Goal: Task Accomplishment & Management: Manage account settings

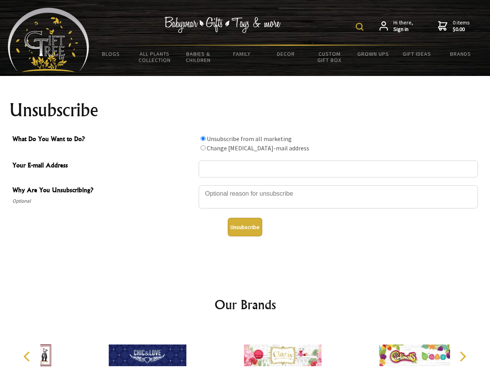
click at [361, 27] on img at bounding box center [360, 27] width 8 height 8
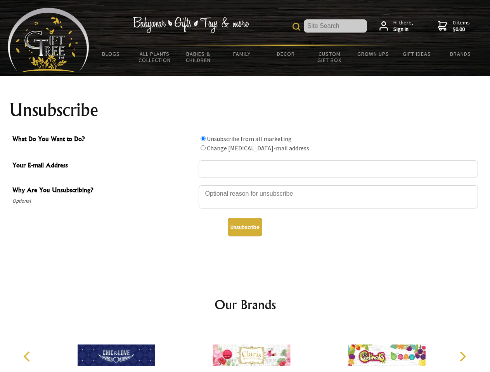
click at [245, 185] on div at bounding box center [338, 198] width 279 height 27
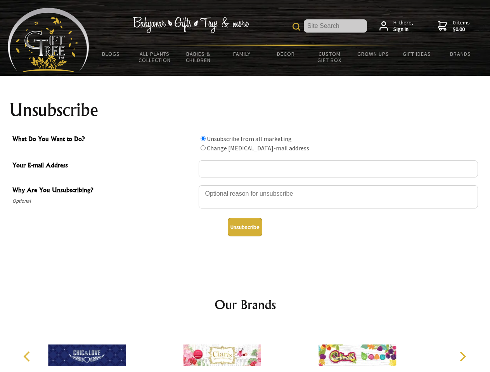
click at [203, 139] on input "What Do You Want to Do?" at bounding box center [203, 138] width 5 height 5
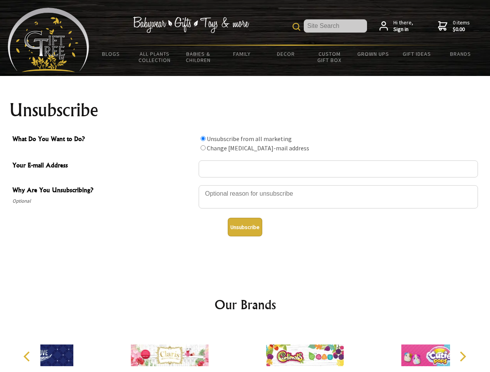
click at [203, 148] on input "What Do You Want to Do?" at bounding box center [203, 147] width 5 height 5
radio input "true"
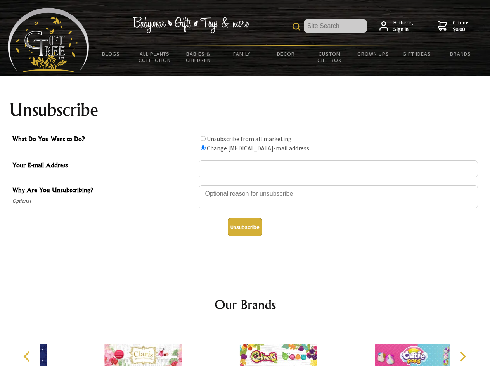
click at [245, 227] on button "Unsubscribe" at bounding box center [245, 227] width 35 height 19
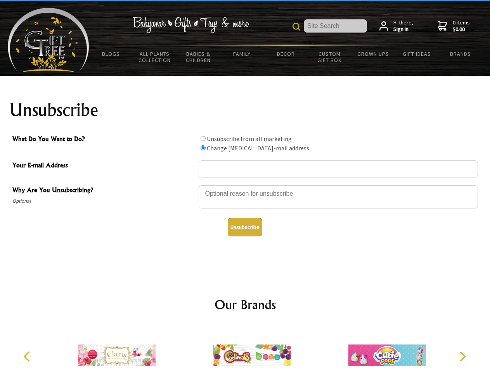
click at [28, 357] on icon "Previous" at bounding box center [28, 357] width 10 height 10
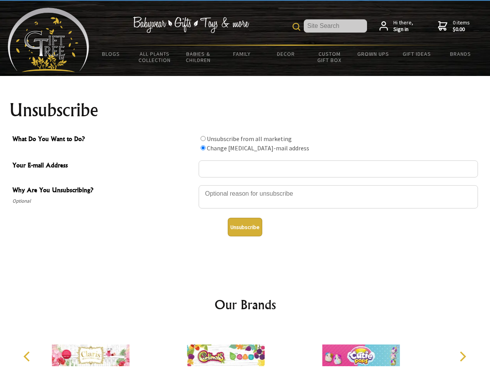
click at [462, 357] on icon "Next" at bounding box center [462, 357] width 10 height 10
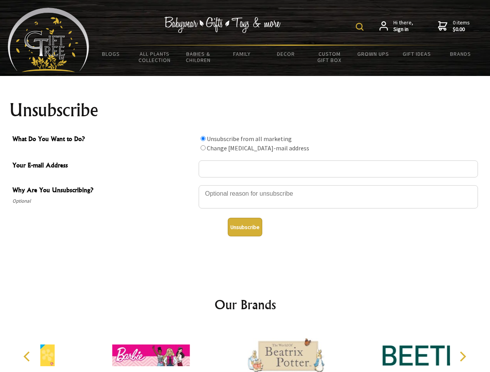
click at [361, 27] on img at bounding box center [360, 27] width 8 height 8
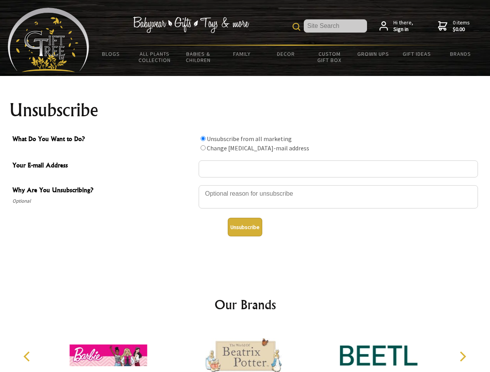
click at [245, 185] on div at bounding box center [338, 198] width 279 height 27
click at [203, 139] on input "What Do You Want to Do?" at bounding box center [203, 138] width 5 height 5
click at [203, 148] on input "What Do You Want to Do?" at bounding box center [203, 147] width 5 height 5
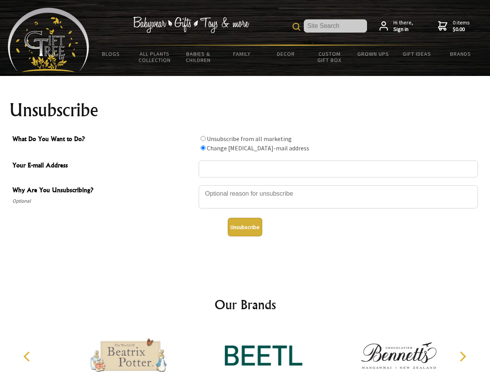
radio input "true"
click at [245, 227] on button "Unsubscribe" at bounding box center [245, 227] width 35 height 19
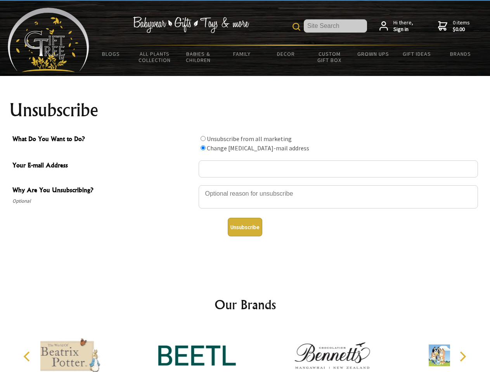
click at [245, 350] on div at bounding box center [197, 357] width 135 height 61
click at [28, 357] on icon "Previous" at bounding box center [28, 357] width 10 height 10
click at [462, 357] on icon "Next" at bounding box center [462, 357] width 10 height 10
